Goal: Task Accomplishment & Management: Manage account settings

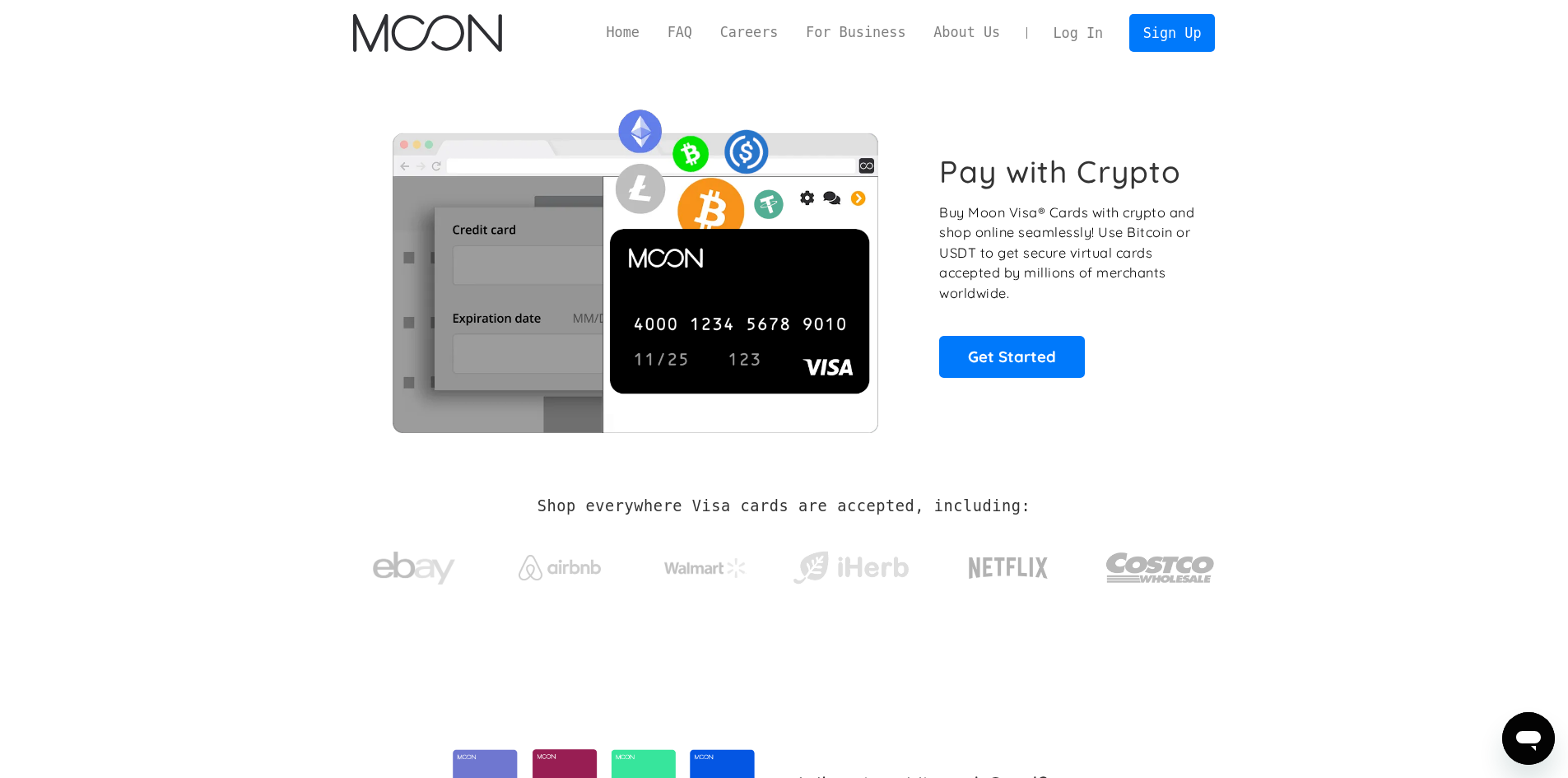
click at [1095, 18] on link "Log In" at bounding box center [1078, 33] width 78 height 36
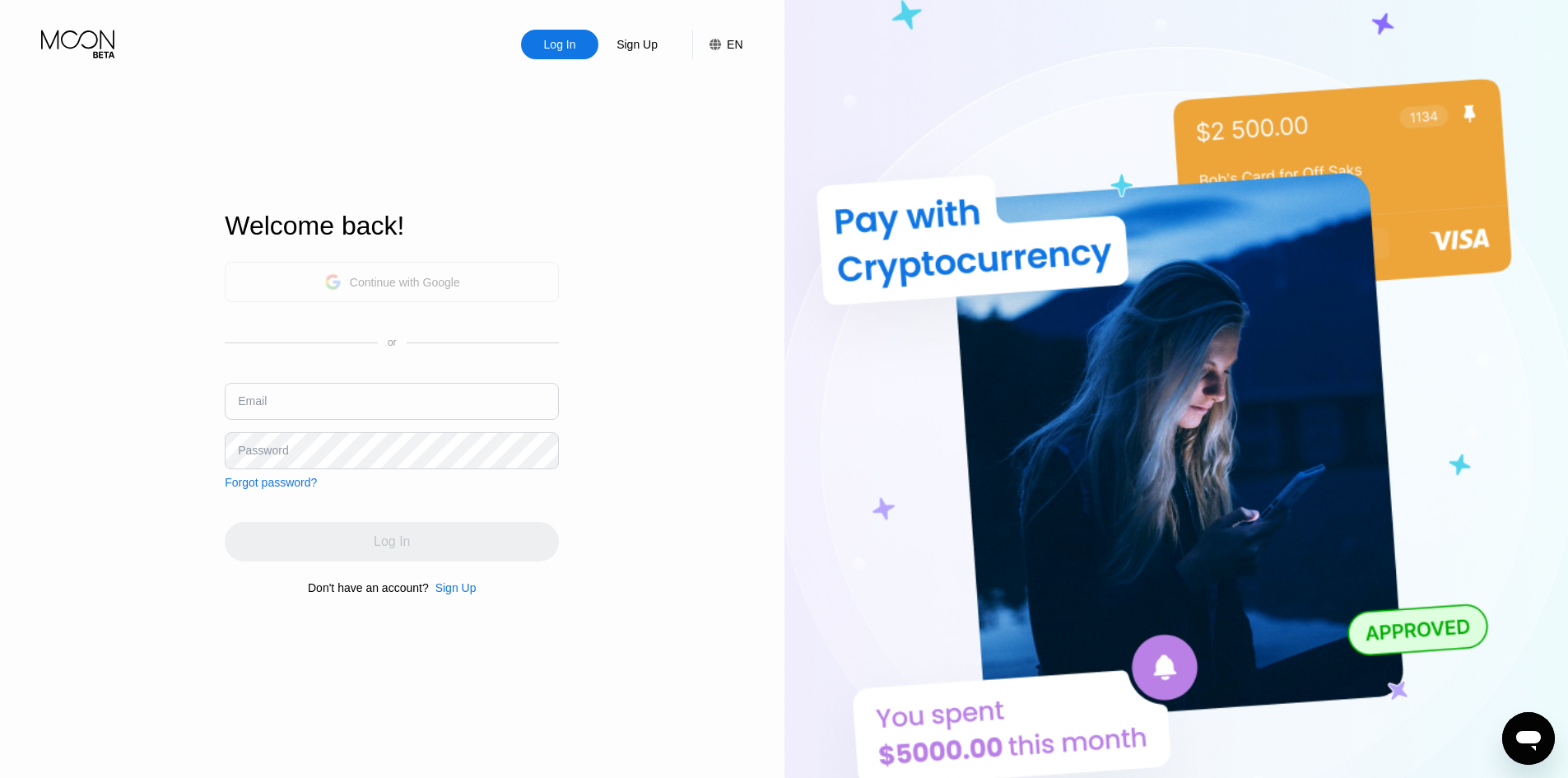
click at [393, 293] on div "Continue with Google" at bounding box center [391, 281] width 334 height 40
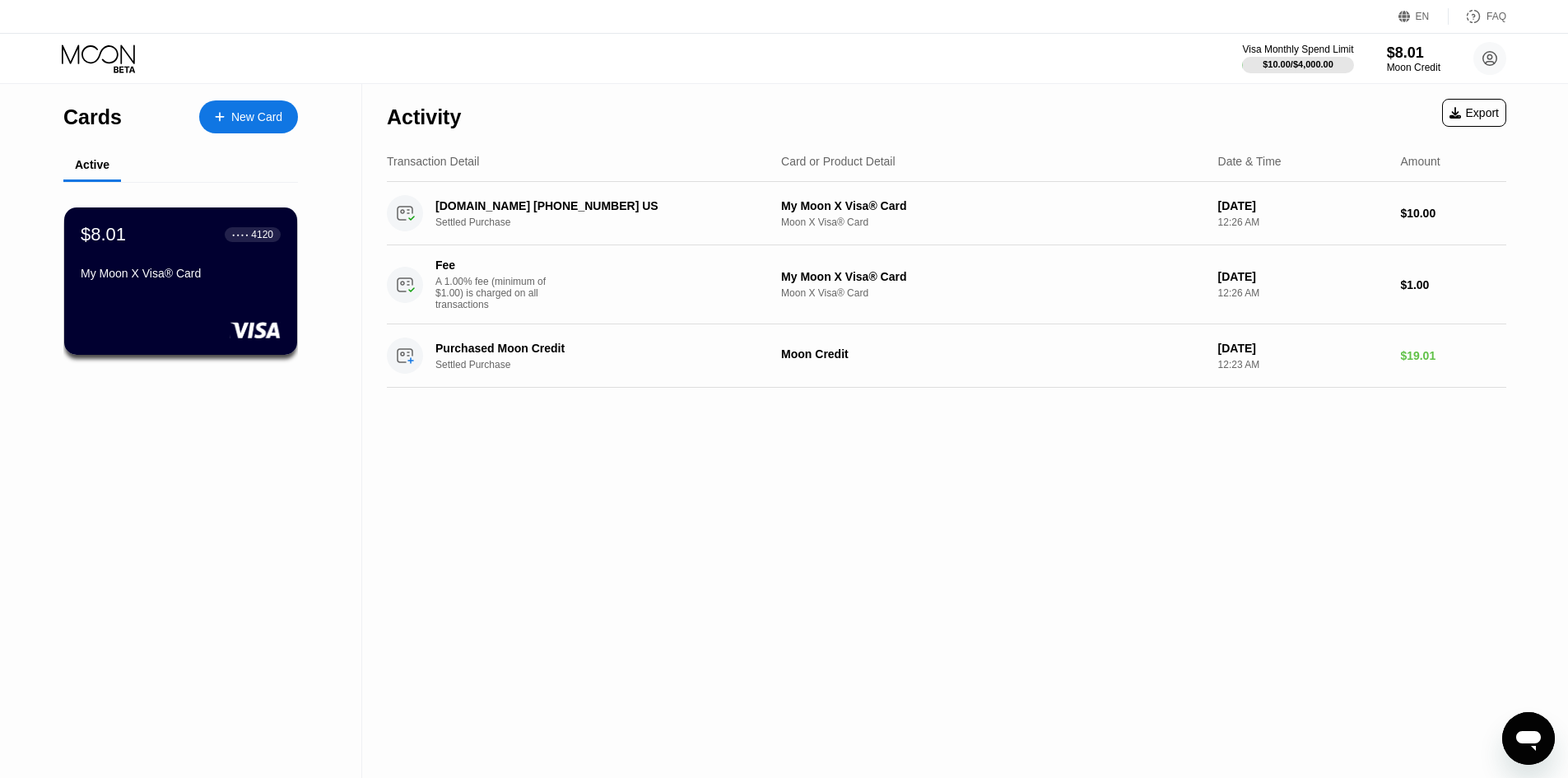
click at [296, 315] on div "Cards New Card Active $8.01 ● ● ● ● 4120 My Moon X Visa® Card" at bounding box center [181, 431] width 362 height 694
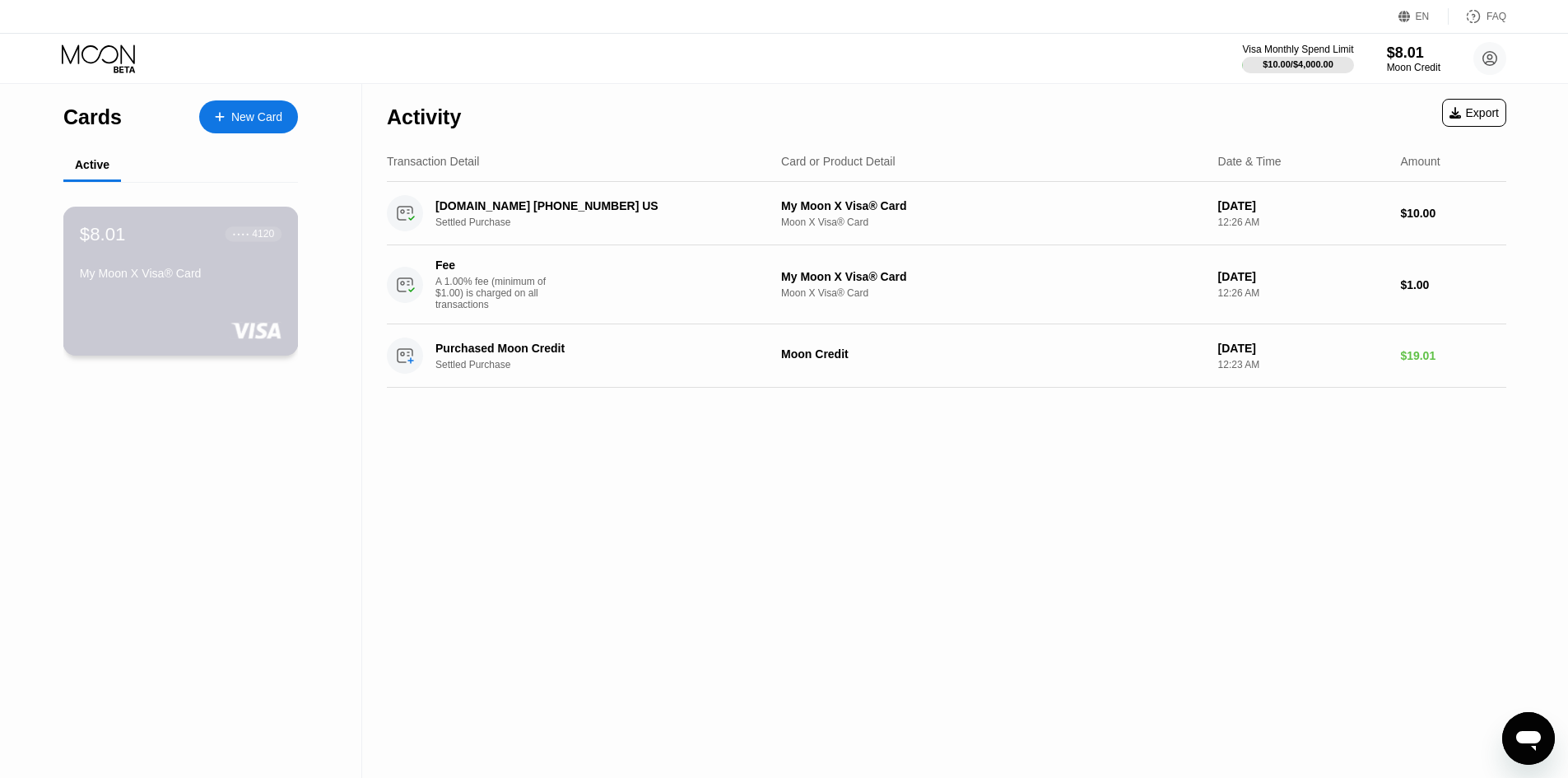
click at [205, 315] on div "$8.01 ● ● ● ● 4120 My Moon X Visa® Card" at bounding box center [181, 281] width 235 height 149
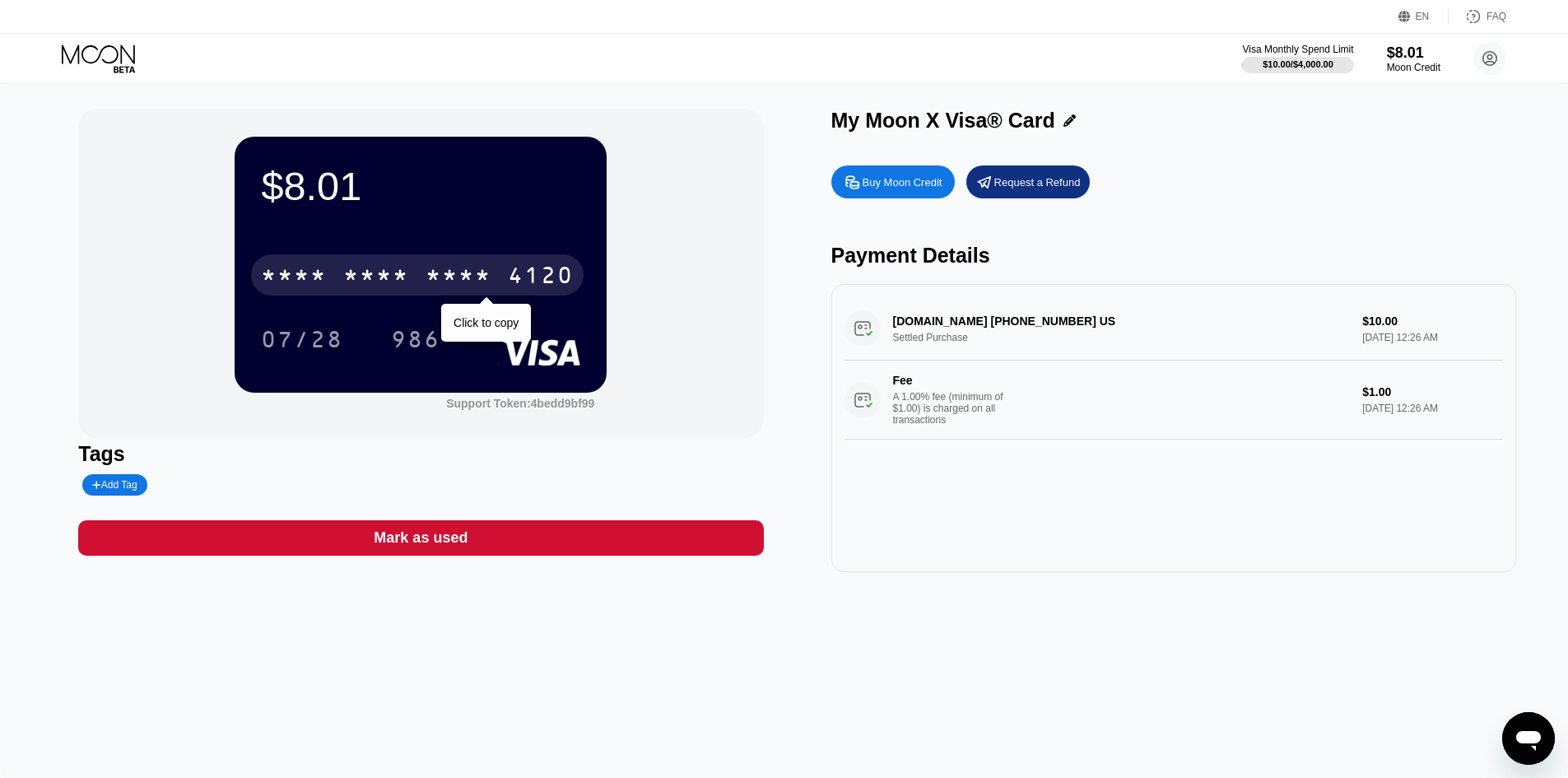
click at [449, 282] on div "* * * *" at bounding box center [459, 277] width 66 height 26
click at [446, 277] on div "2593" at bounding box center [459, 277] width 66 height 26
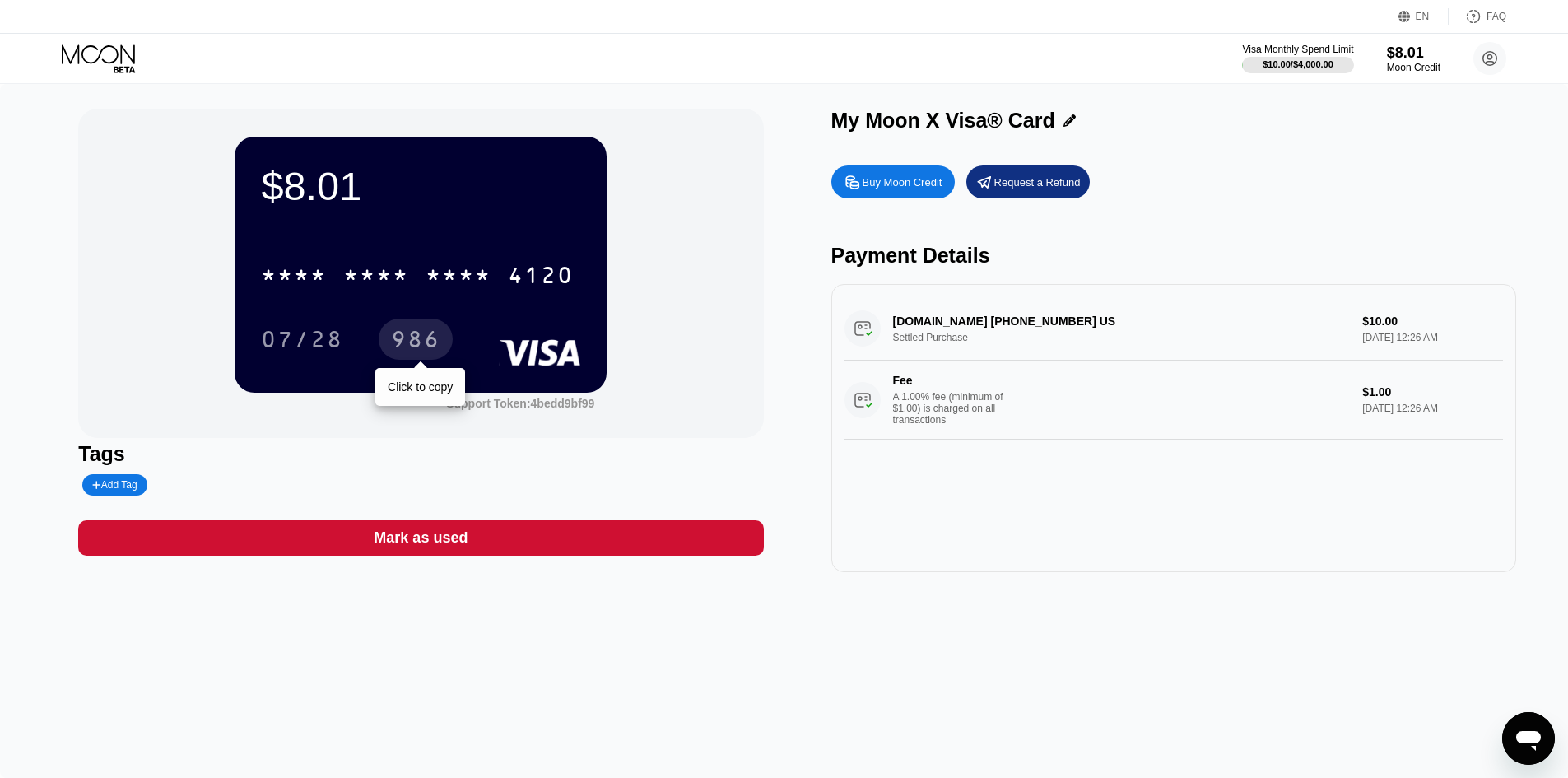
click at [384, 351] on div "986" at bounding box center [416, 339] width 74 height 41
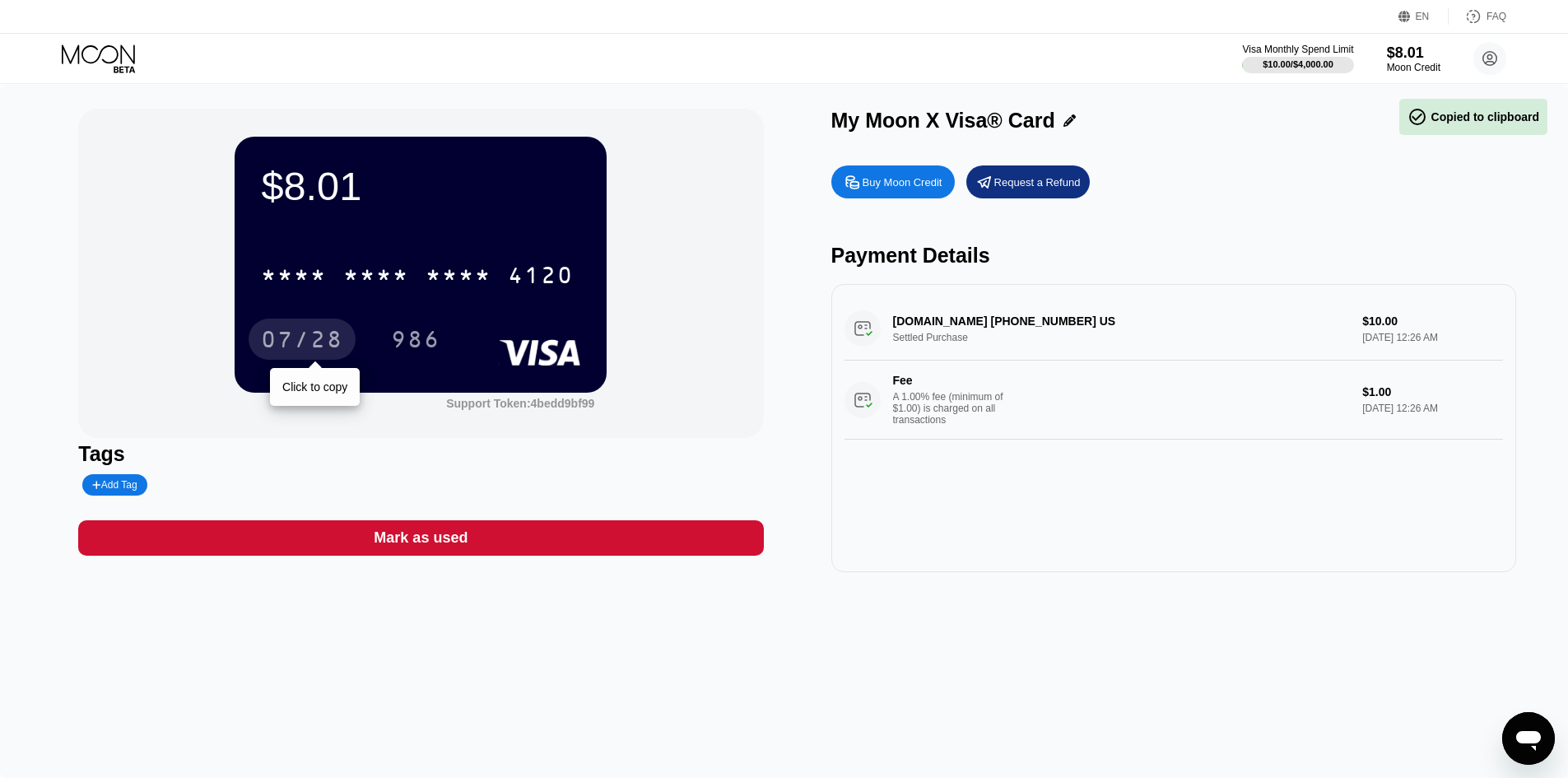
click at [285, 350] on div "07/28" at bounding box center [302, 342] width 82 height 26
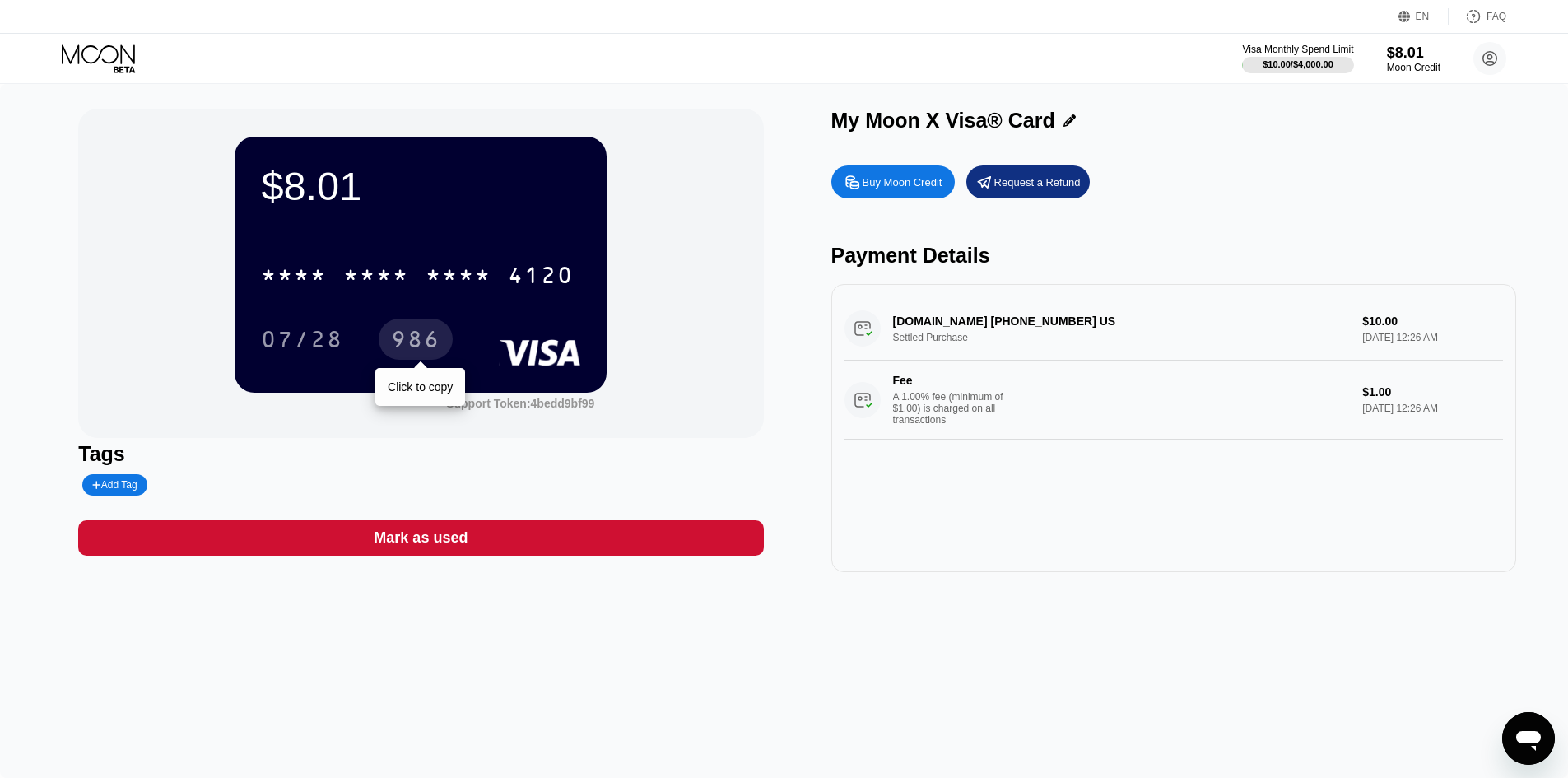
click at [413, 347] on div "986" at bounding box center [416, 342] width 49 height 26
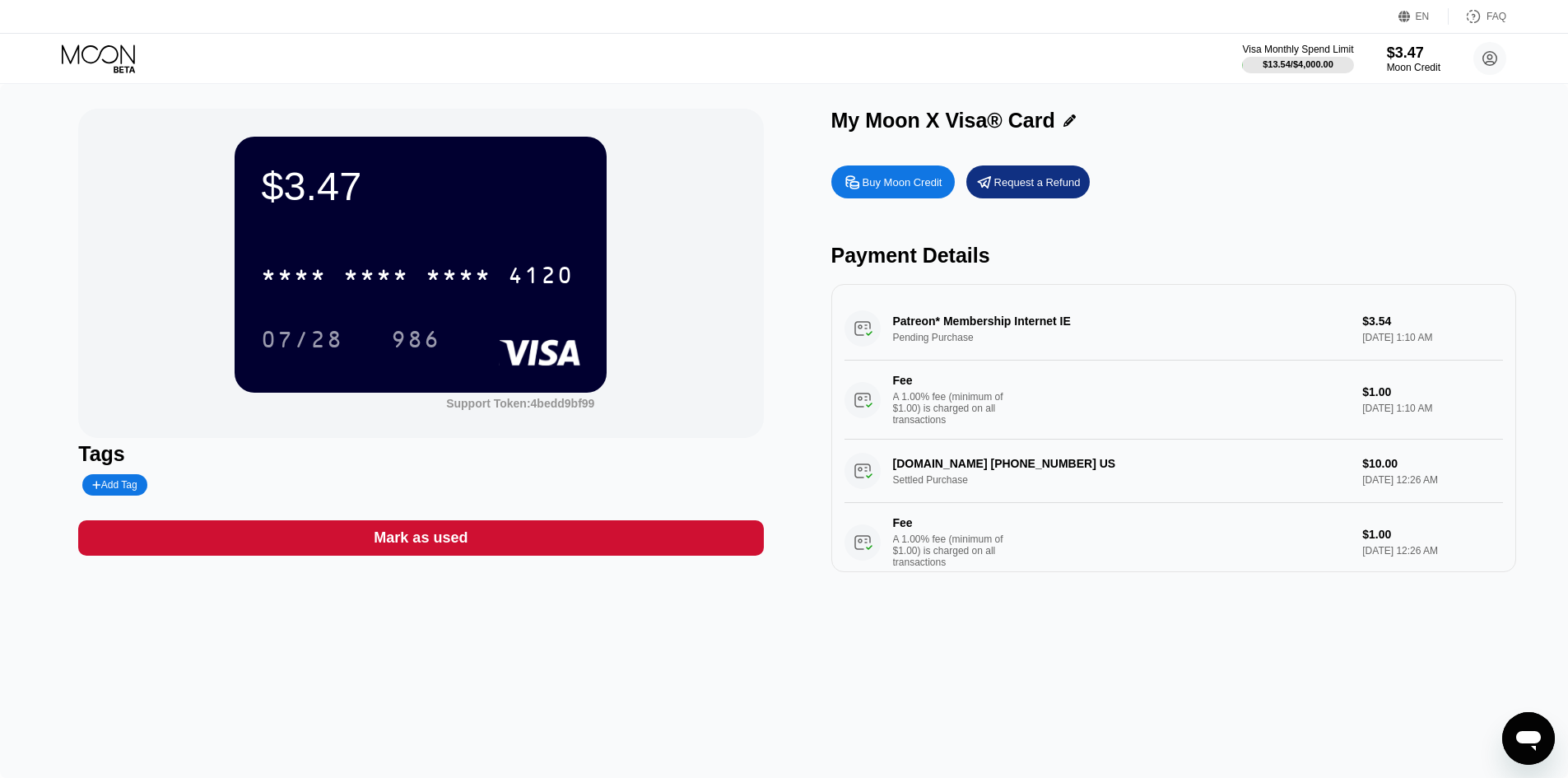
drag, startPoint x: 56, startPoint y: 45, endPoint x: 117, endPoint y: 59, distance: 62.6
click at [57, 45] on div "Visa Monthly Spend Limit $13.54 / $4,000.00 $3.47 Moon Credit Alsaifyy [EMAIL_A…" at bounding box center [784, 59] width 1568 height 50
click at [117, 59] on icon at bounding box center [100, 59] width 77 height 29
